Goal: Task Accomplishment & Management: Manage account settings

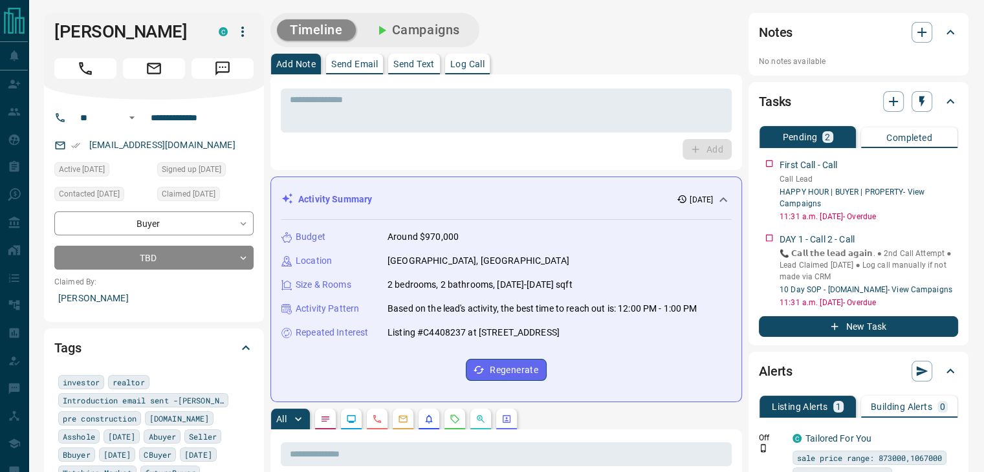
click at [428, 34] on button "Campaigns" at bounding box center [417, 29] width 112 height 21
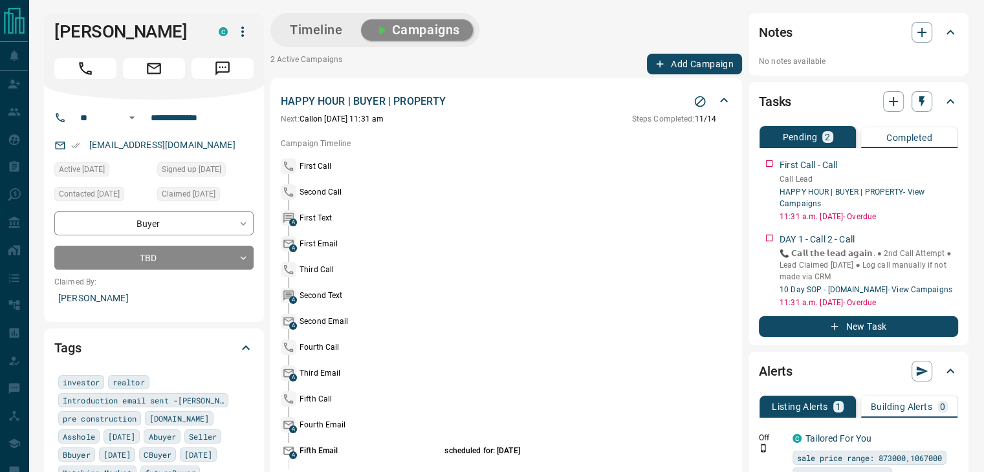
click at [730, 105] on icon at bounding box center [724, 101] width 16 height 16
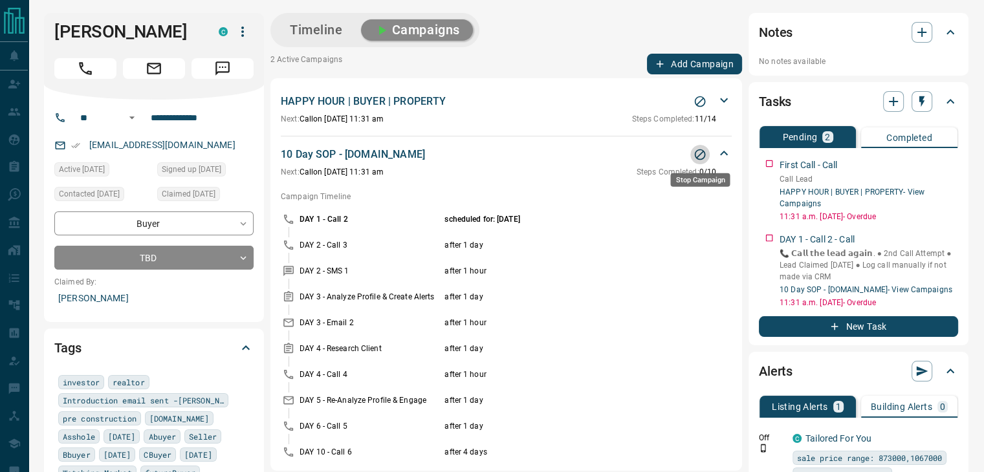
click at [699, 156] on icon "Stop Campaign" at bounding box center [700, 154] width 13 height 13
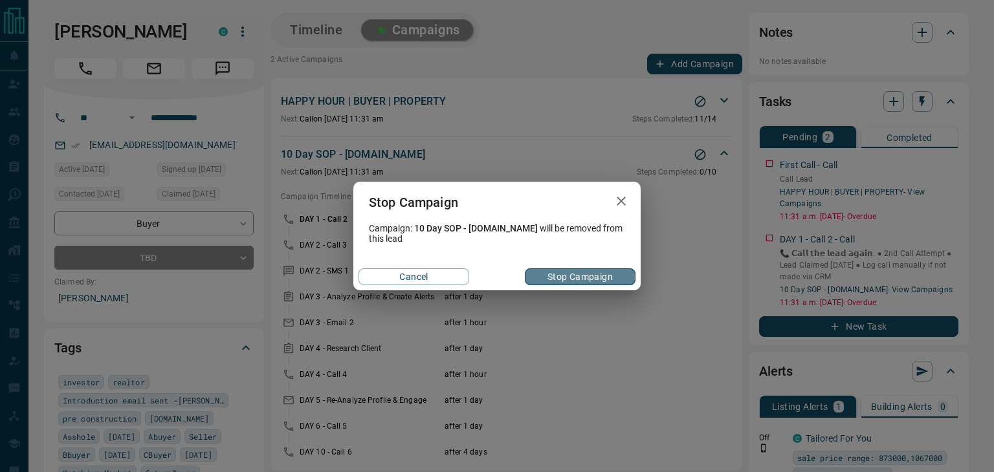
click at [606, 277] on button "Stop Campaign" at bounding box center [580, 277] width 111 height 17
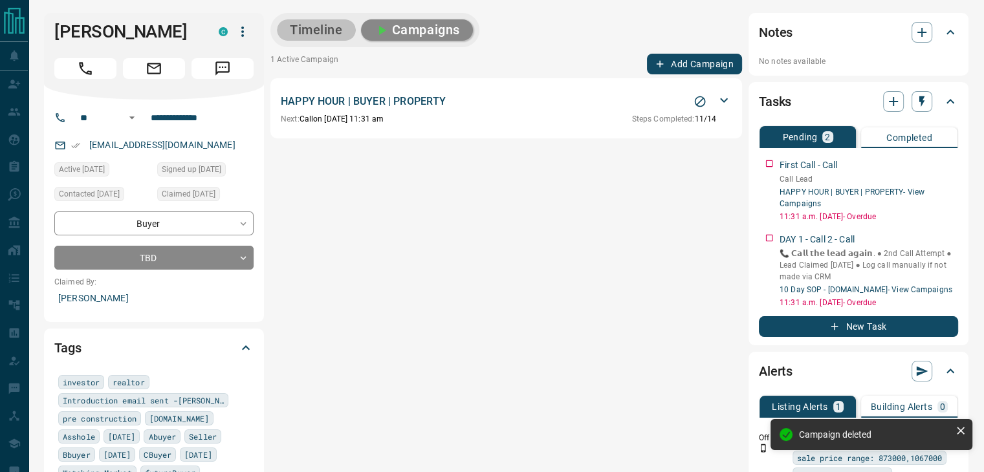
click at [325, 28] on button "Timeline" at bounding box center [316, 29] width 79 height 21
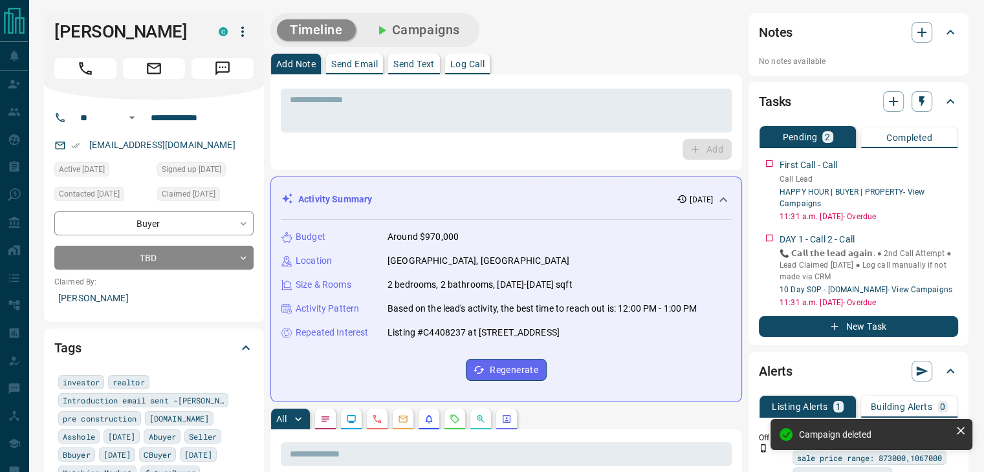
click at [474, 57] on button "Log Call" at bounding box center [467, 64] width 45 height 21
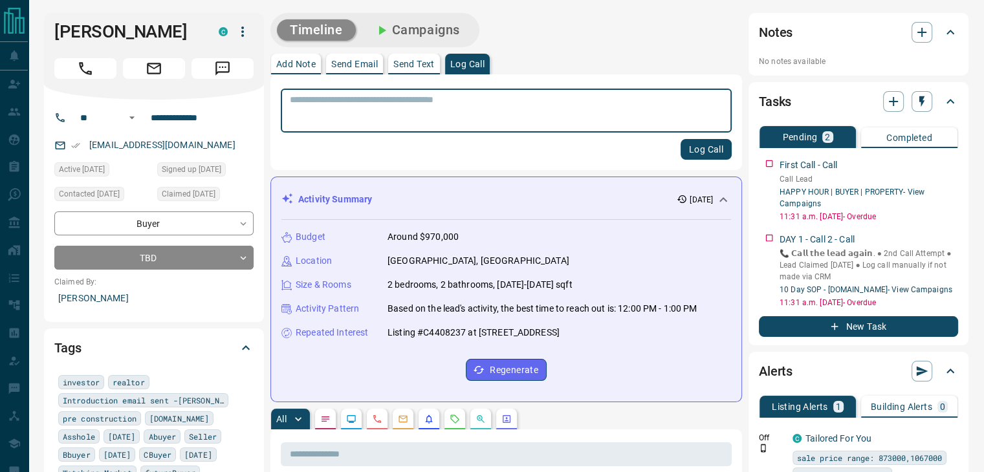
click at [376, 100] on textarea at bounding box center [506, 110] width 433 height 33
type textarea "**********"
click at [701, 148] on button "Log Call" at bounding box center [706, 149] width 51 height 21
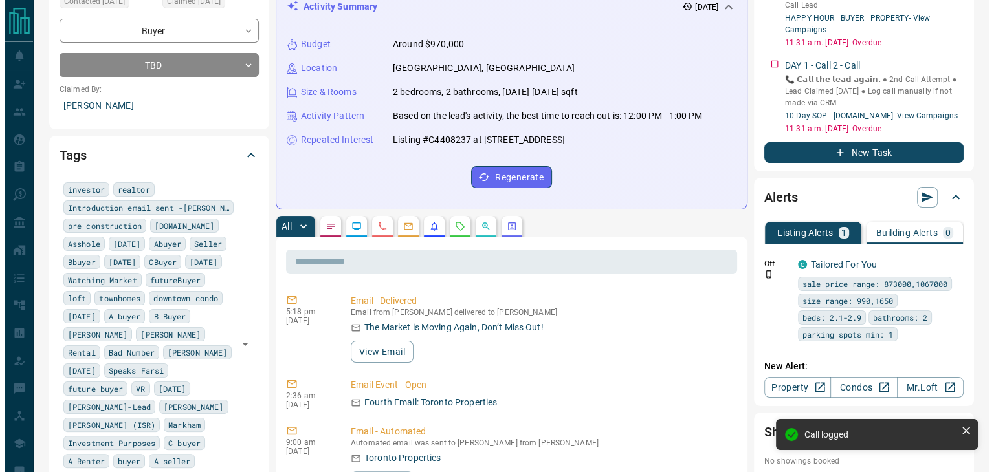
scroll to position [259, 0]
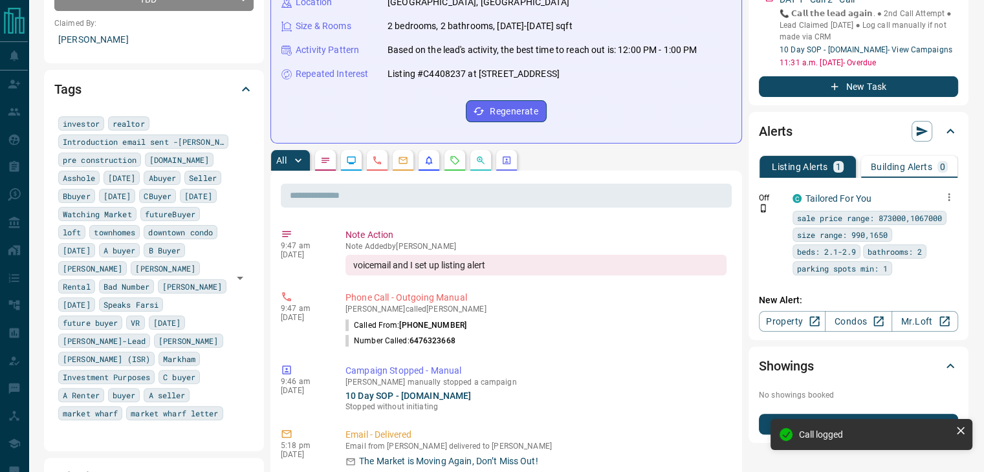
click at [947, 195] on icon "button" at bounding box center [949, 198] width 12 height 12
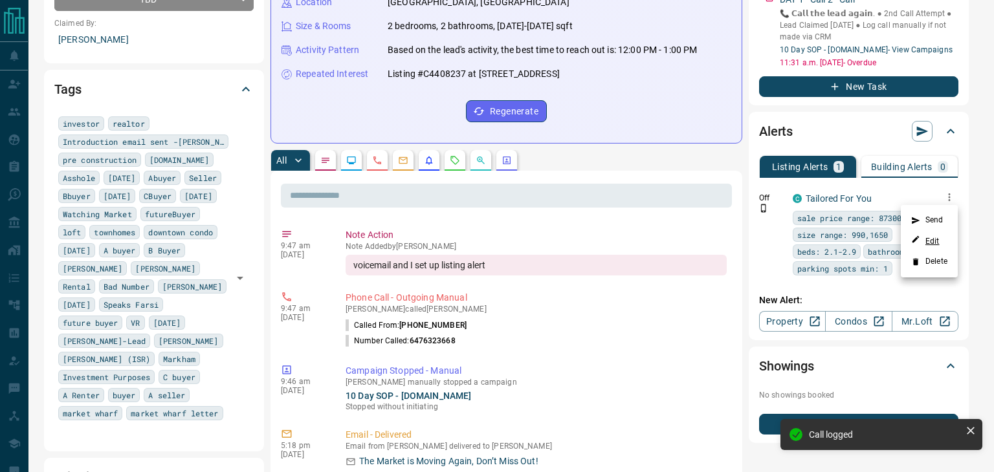
click at [926, 241] on link "Edit" at bounding box center [925, 241] width 28 height 12
